Goal: Find specific page/section: Find specific page/section

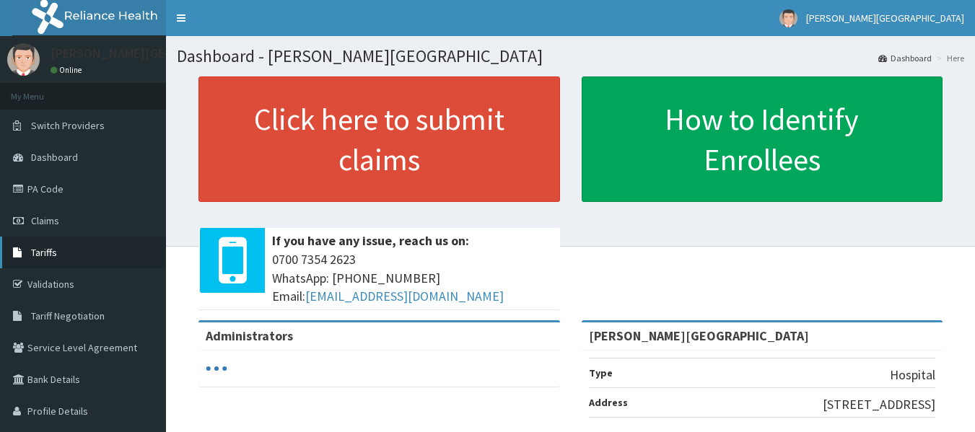
click at [38, 253] on span "Tariffs" at bounding box center [44, 252] width 26 height 13
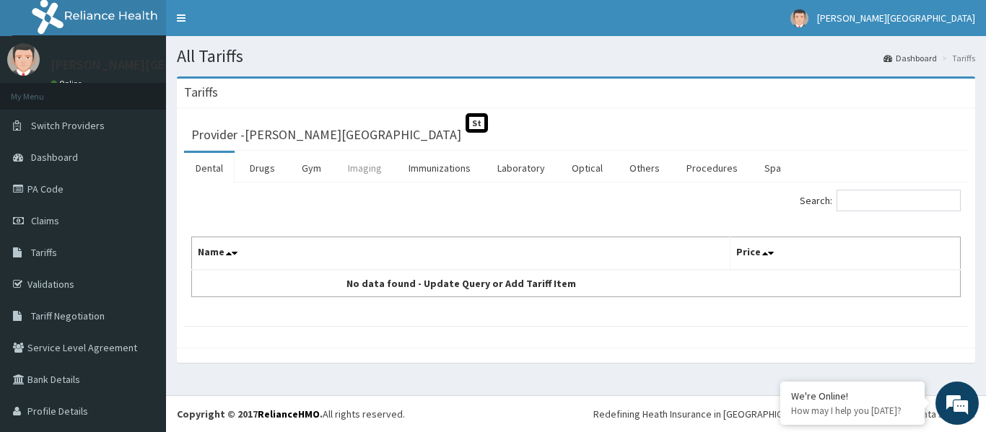
click at [369, 165] on link "Imaging" at bounding box center [364, 168] width 57 height 30
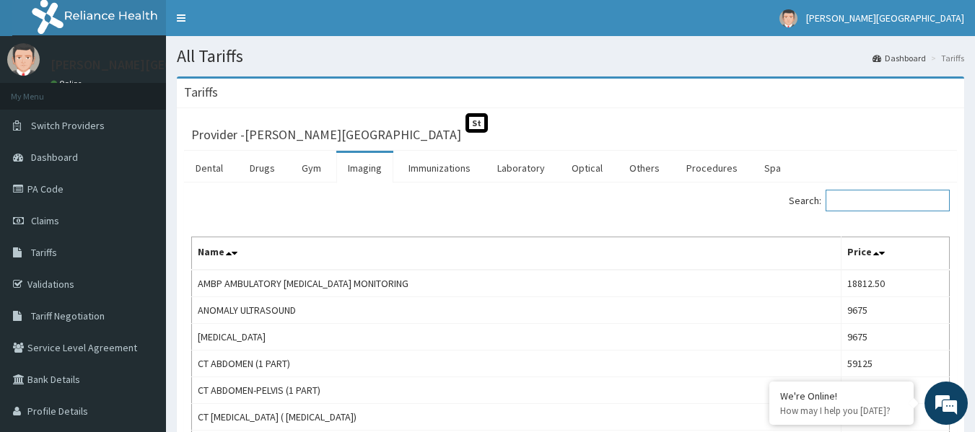
click at [922, 200] on input "Search:" at bounding box center [888, 201] width 124 height 22
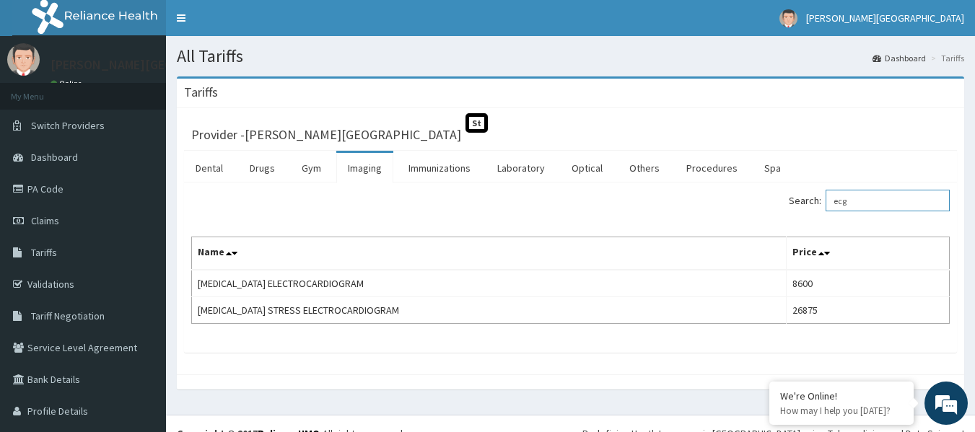
type input "ecg"
